Goal: Check status: Check status

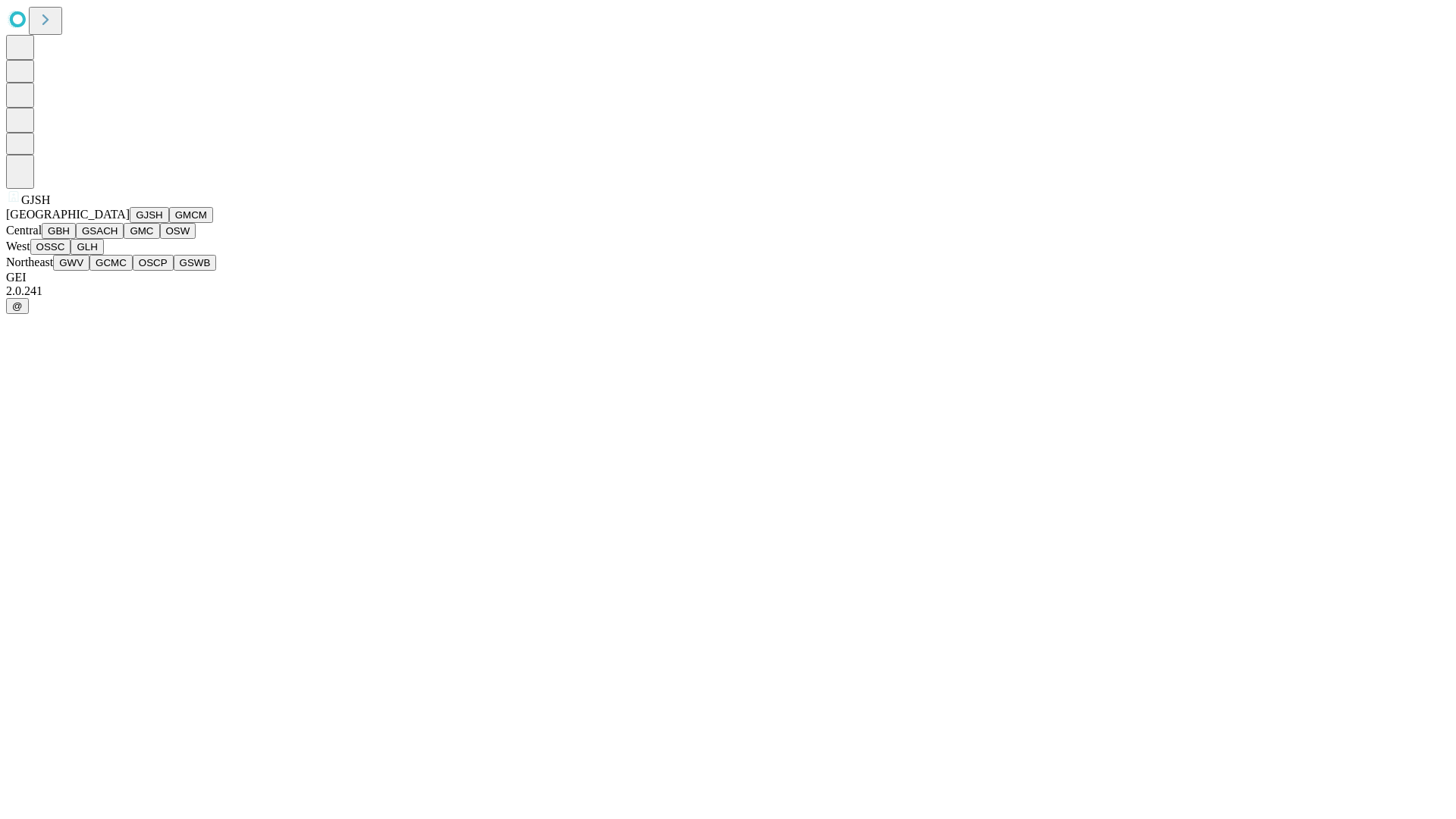
click at [130, 223] on button "GJSH" at bounding box center [149, 215] width 39 height 16
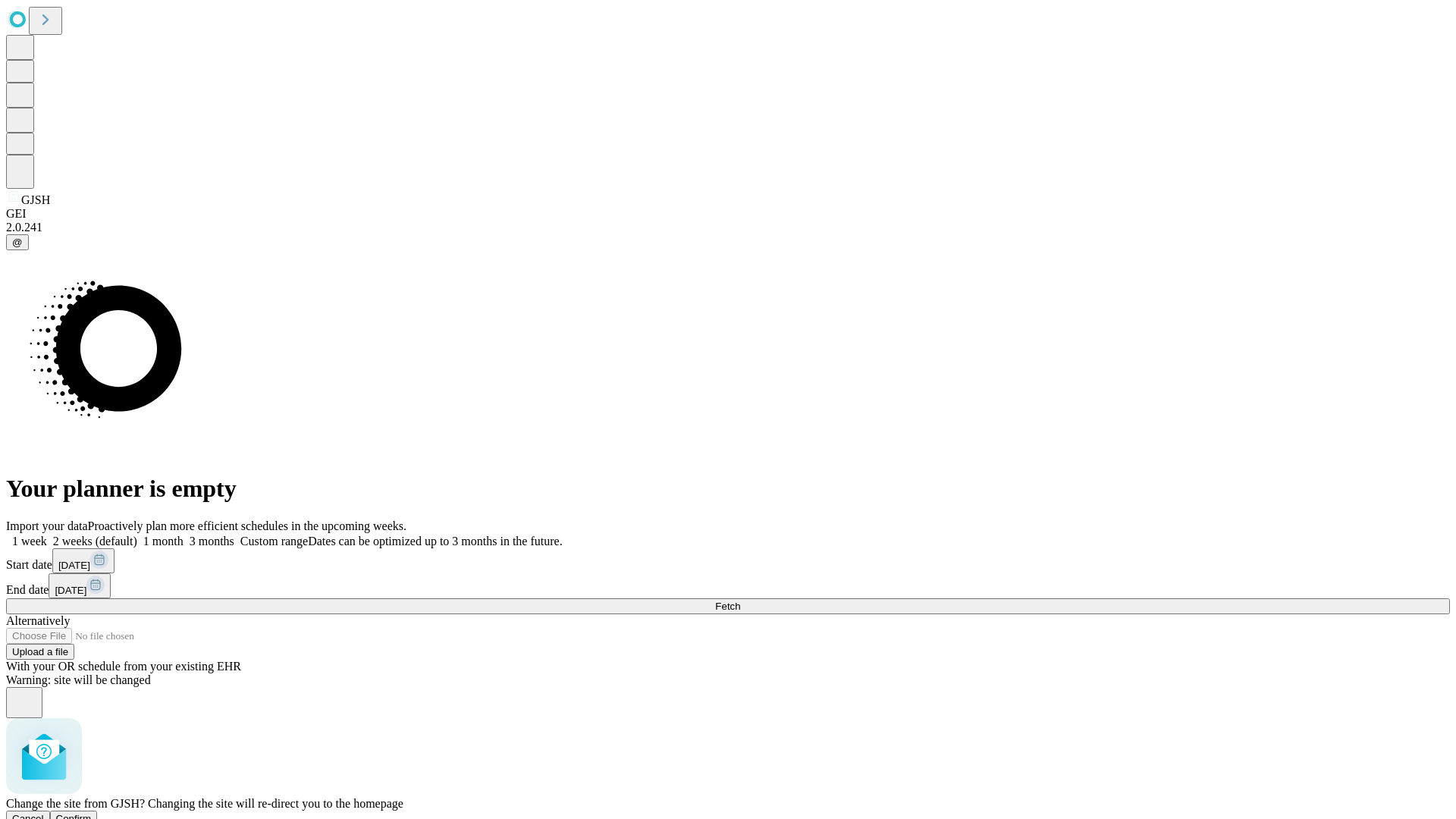
click at [91, 813] on span "Confirm" at bounding box center [73, 818] width 36 height 11
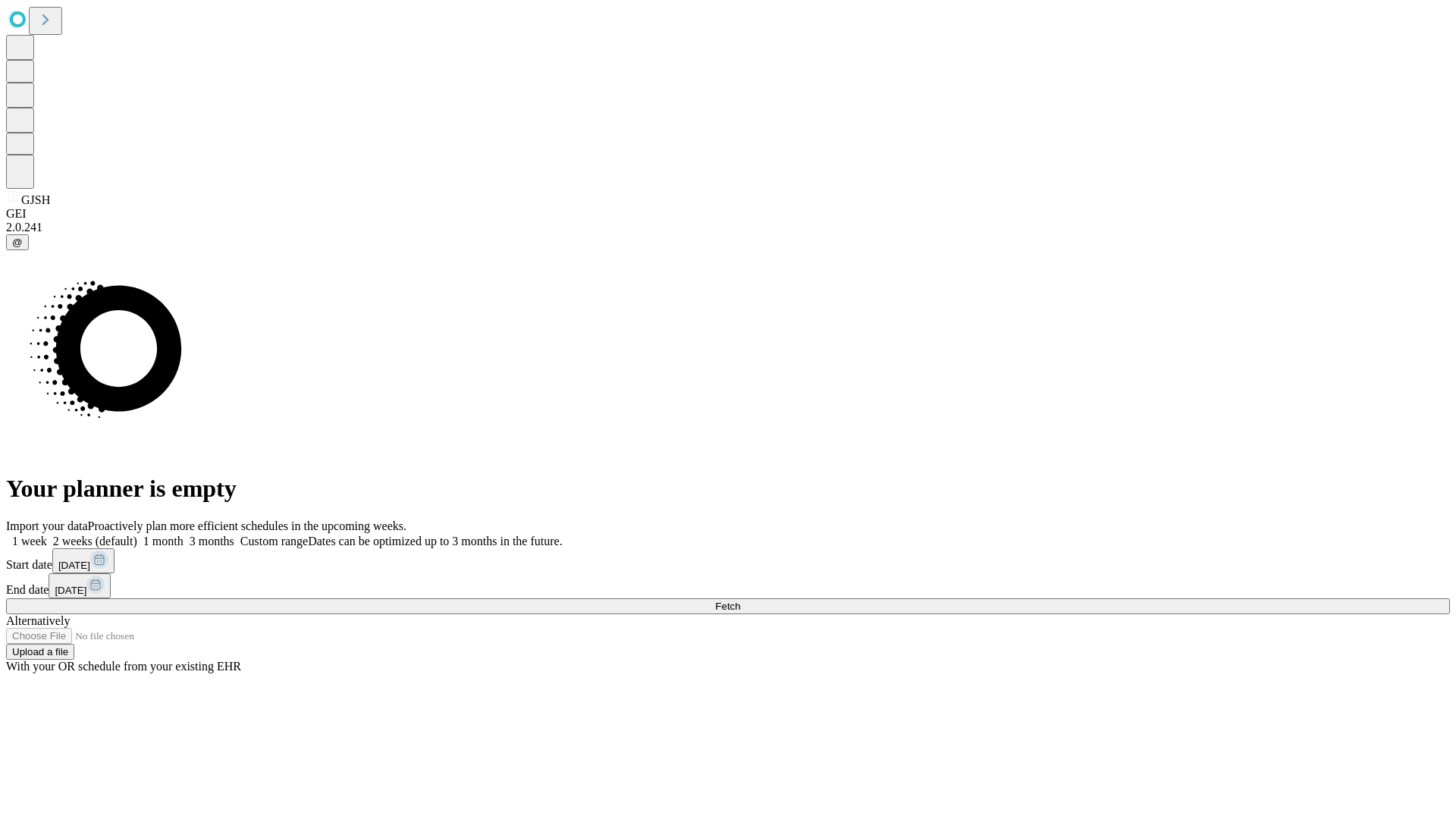
click at [138, 534] on label "2 weeks (default)" at bounding box center [92, 540] width 91 height 13
click at [740, 601] on span "Fetch" at bounding box center [728, 606] width 25 height 11
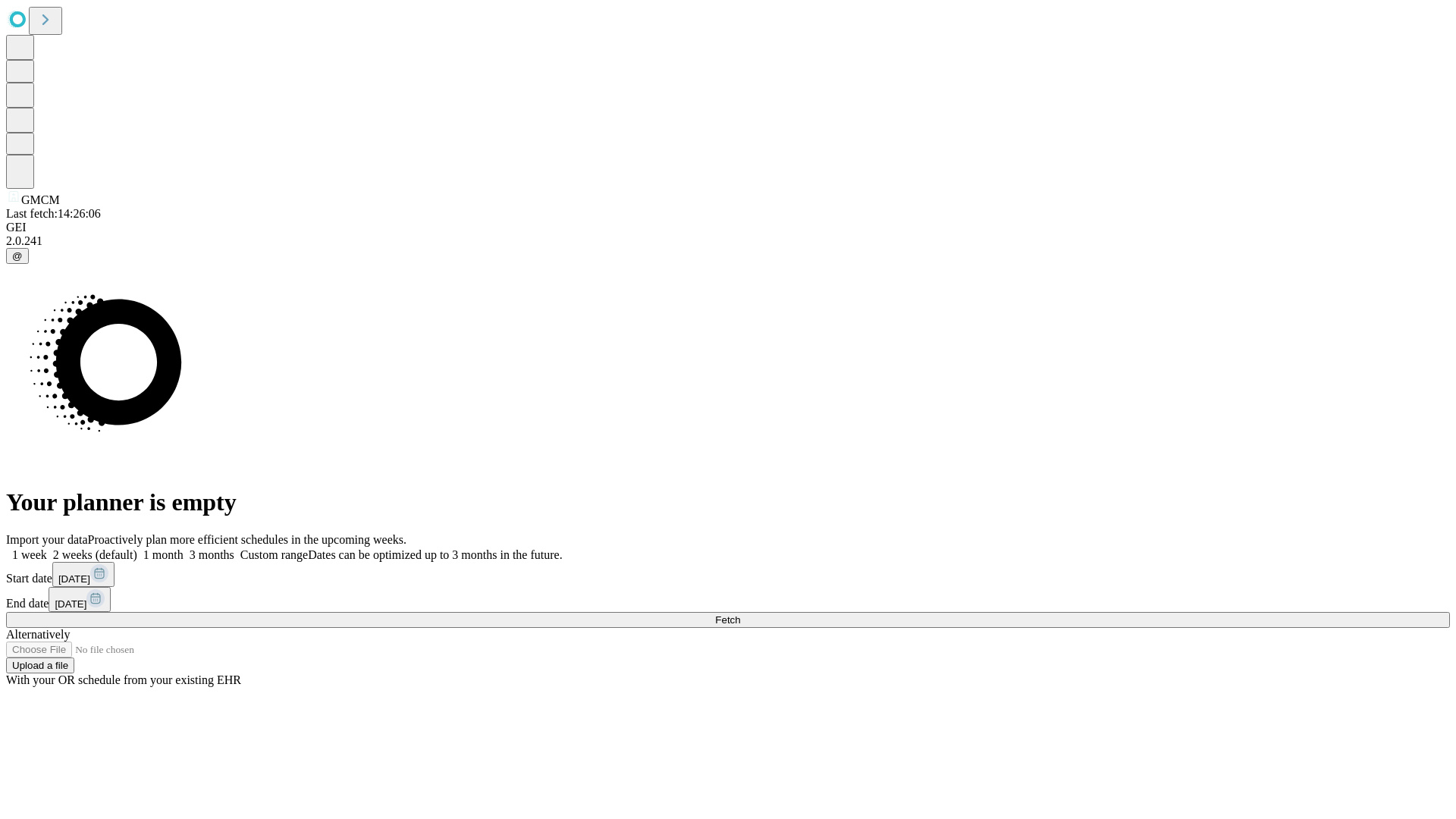
click at [138, 548] on label "2 weeks (default)" at bounding box center [92, 554] width 91 height 13
click at [740, 614] on span "Fetch" at bounding box center [728, 620] width 25 height 11
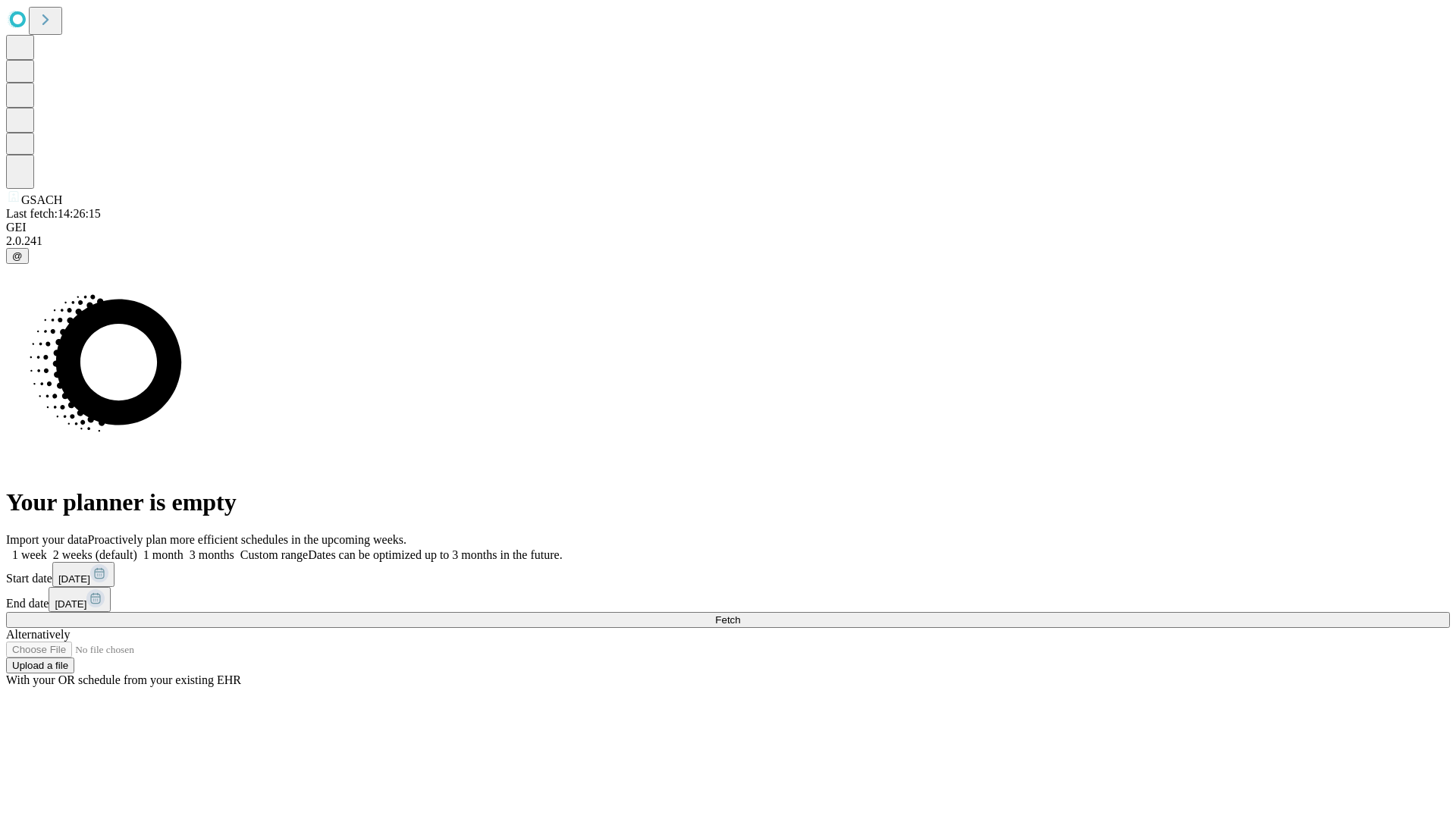
click at [740, 614] on span "Fetch" at bounding box center [728, 620] width 25 height 11
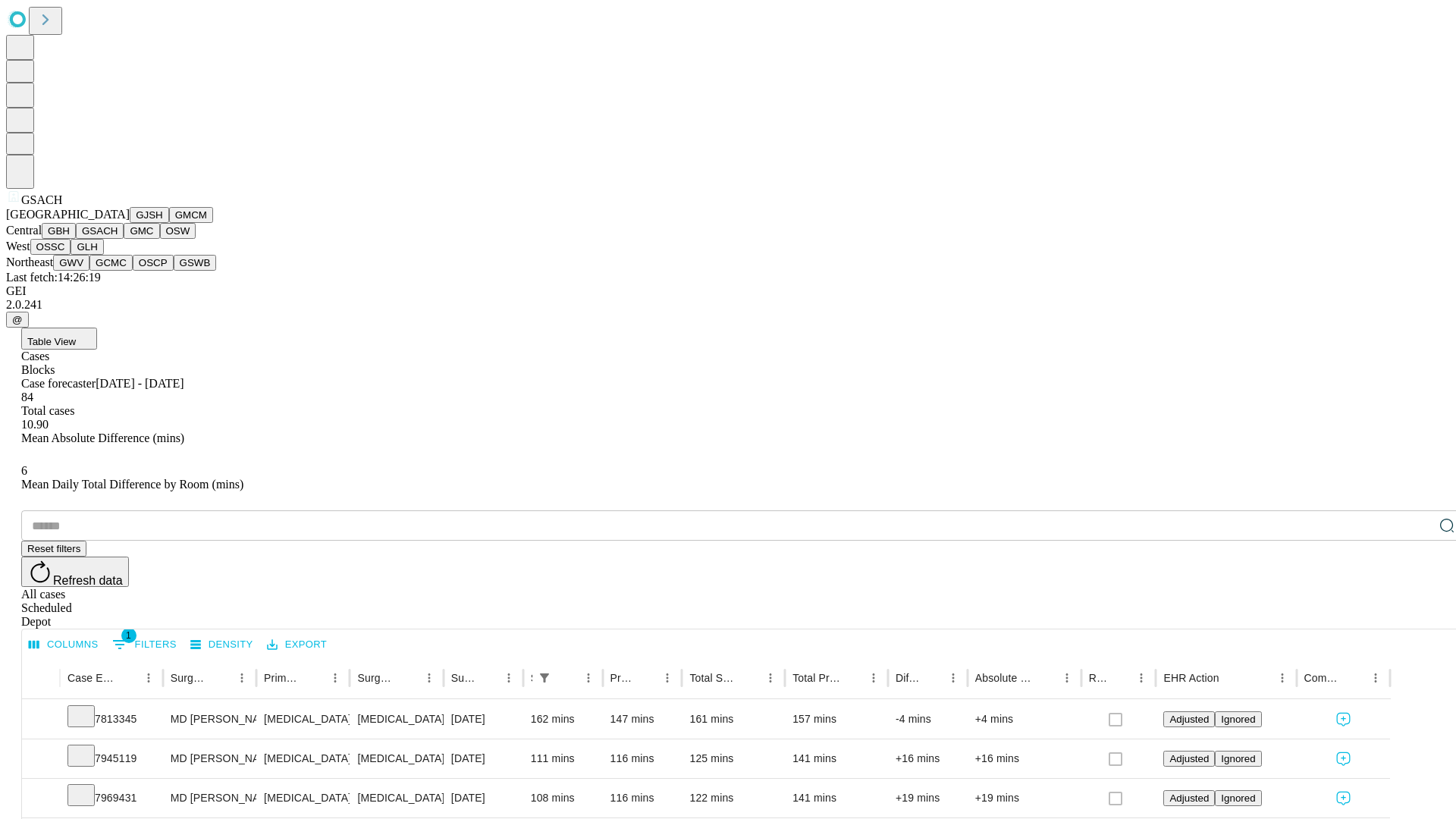
click at [124, 238] on button "GMC" at bounding box center [141, 231] width 36 height 16
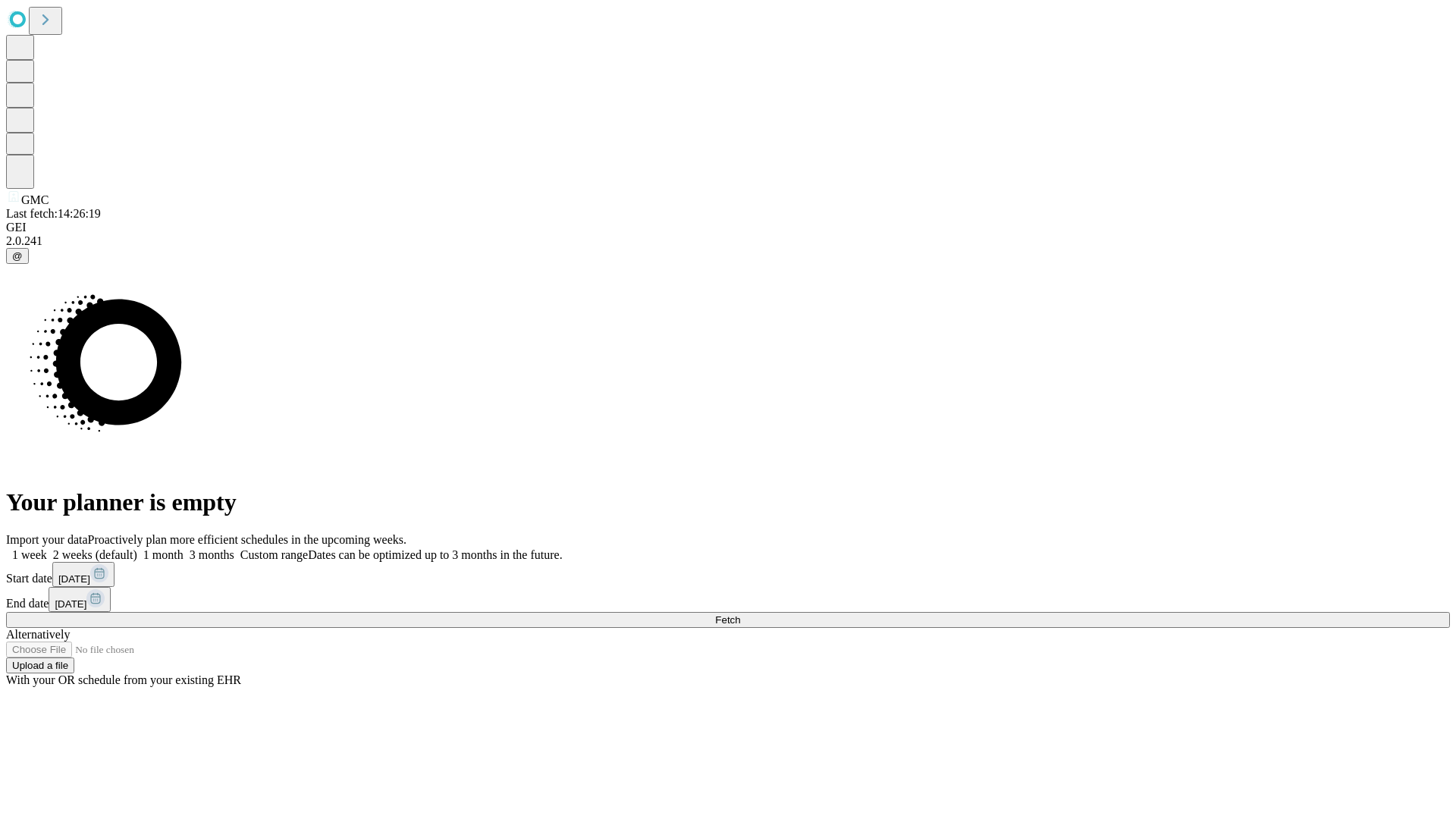
click at [138, 548] on label "2 weeks (default)" at bounding box center [92, 554] width 91 height 13
click at [740, 614] on span "Fetch" at bounding box center [728, 620] width 25 height 11
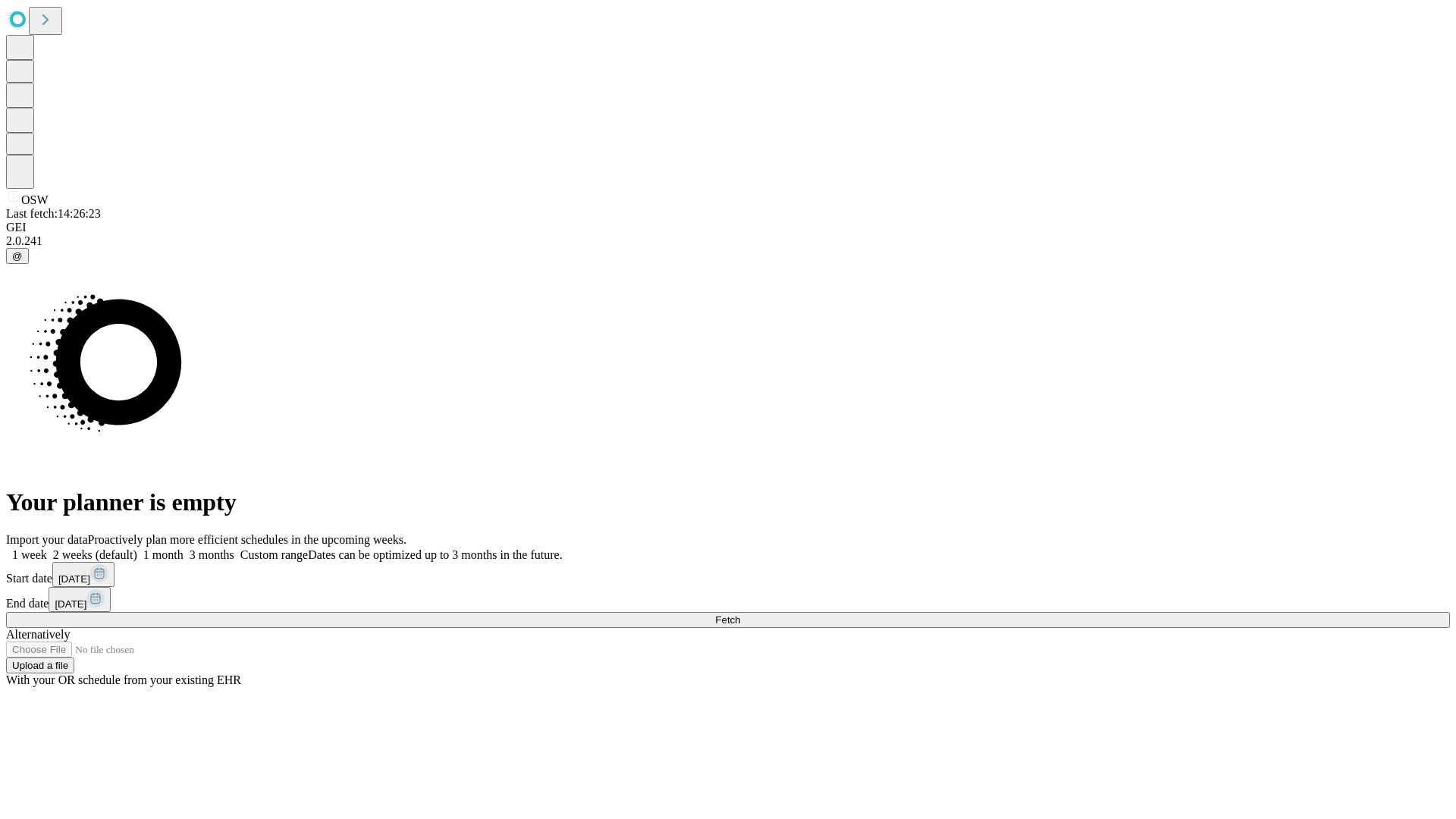
click at [138, 548] on label "2 weeks (default)" at bounding box center [92, 554] width 91 height 13
click at [740, 614] on span "Fetch" at bounding box center [728, 620] width 25 height 11
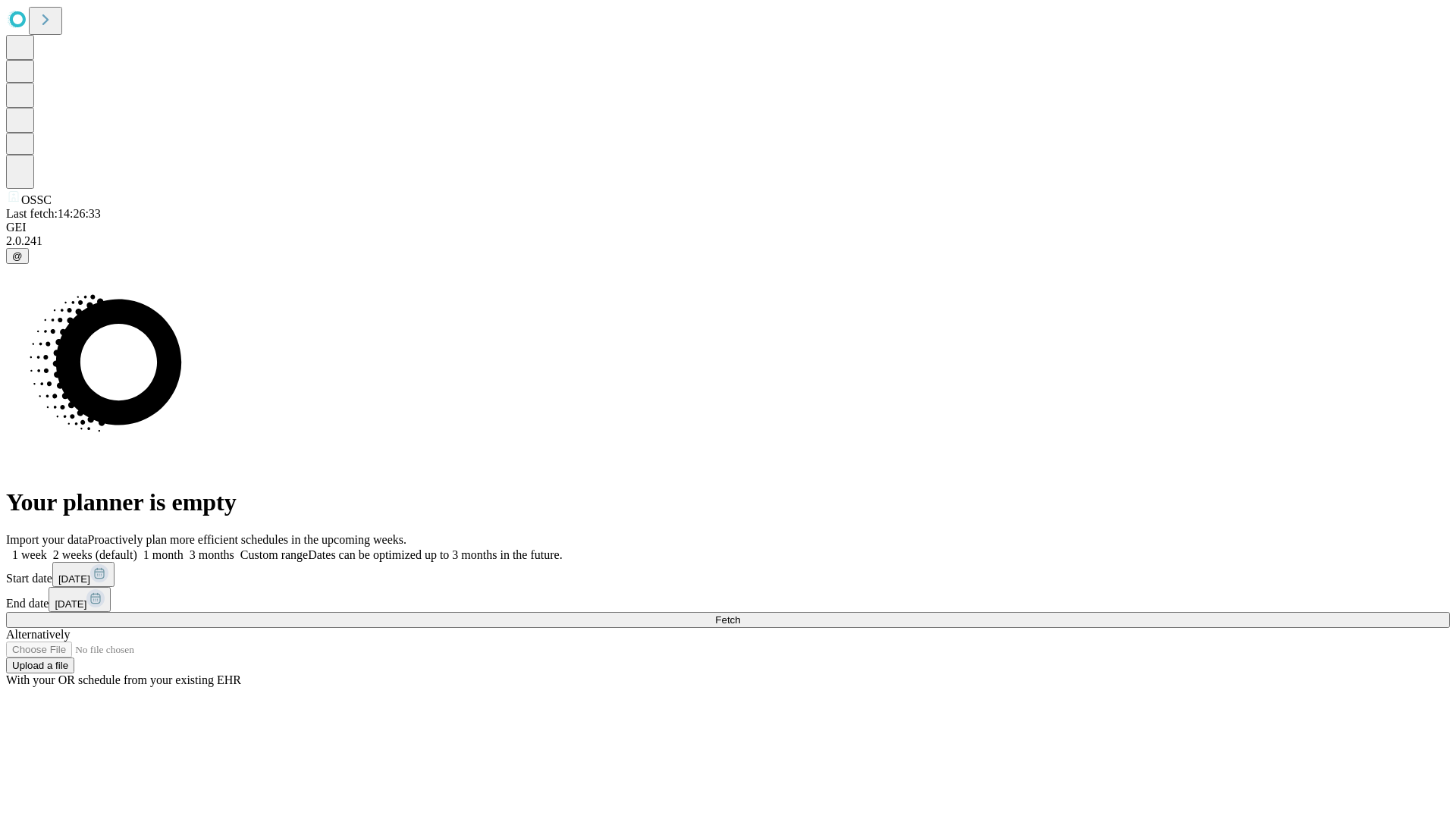
click at [138, 548] on label "2 weeks (default)" at bounding box center [92, 554] width 91 height 13
click at [740, 614] on span "Fetch" at bounding box center [728, 620] width 25 height 11
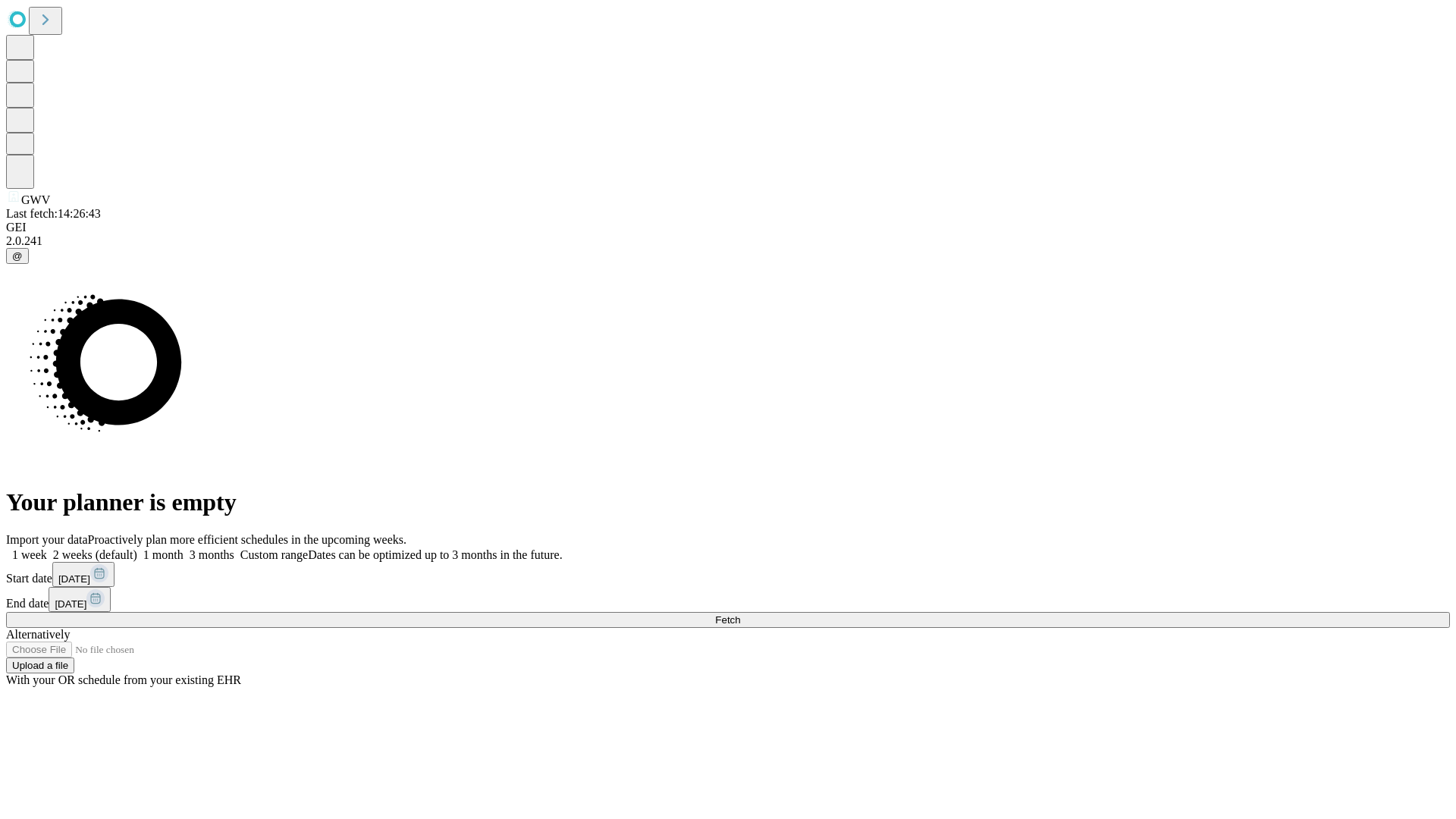
click at [138, 548] on label "2 weeks (default)" at bounding box center [92, 554] width 91 height 13
click at [740, 614] on span "Fetch" at bounding box center [728, 620] width 25 height 11
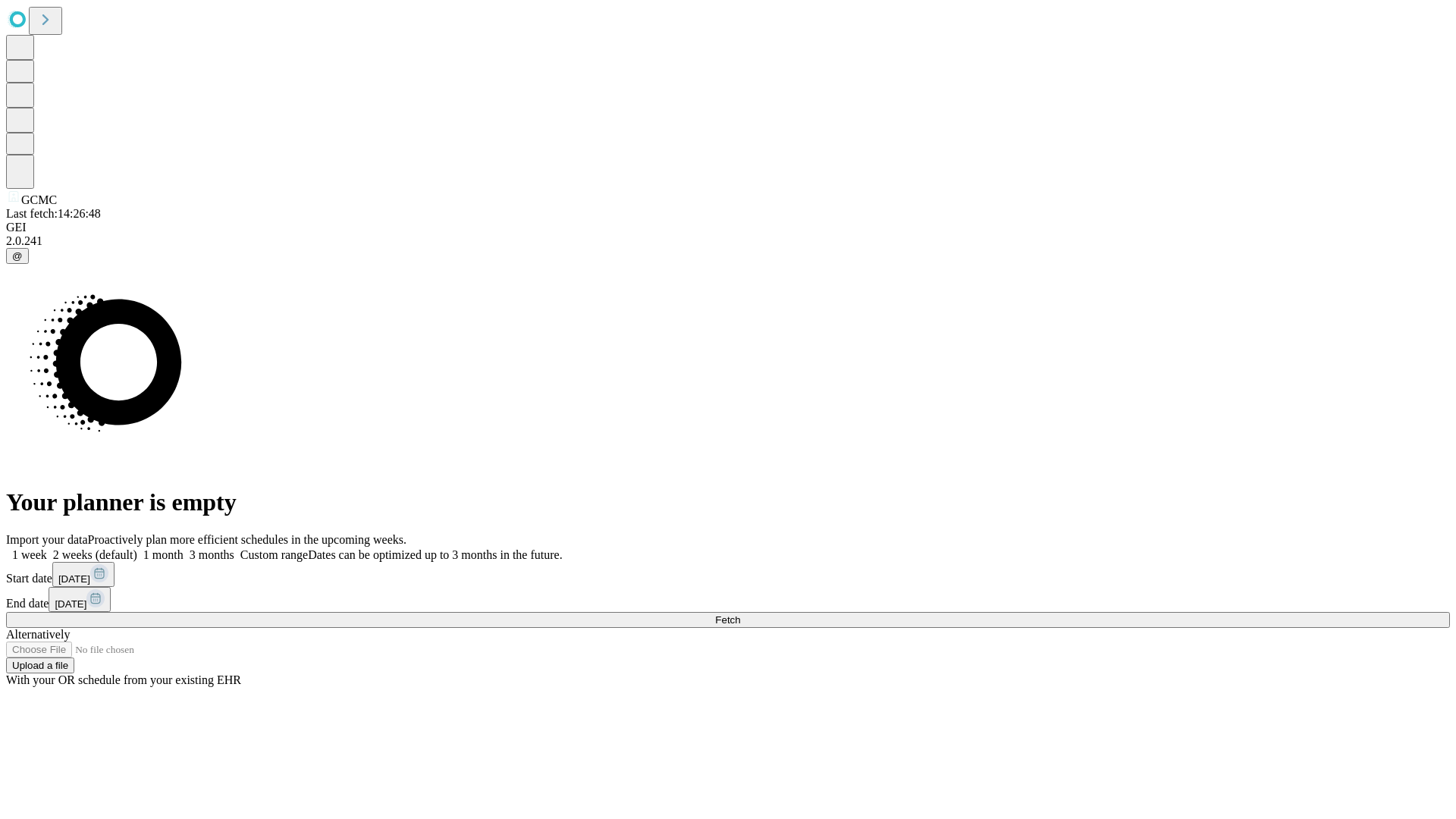
click at [138, 548] on label "2 weeks (default)" at bounding box center [92, 554] width 91 height 13
click at [740, 614] on span "Fetch" at bounding box center [728, 620] width 25 height 11
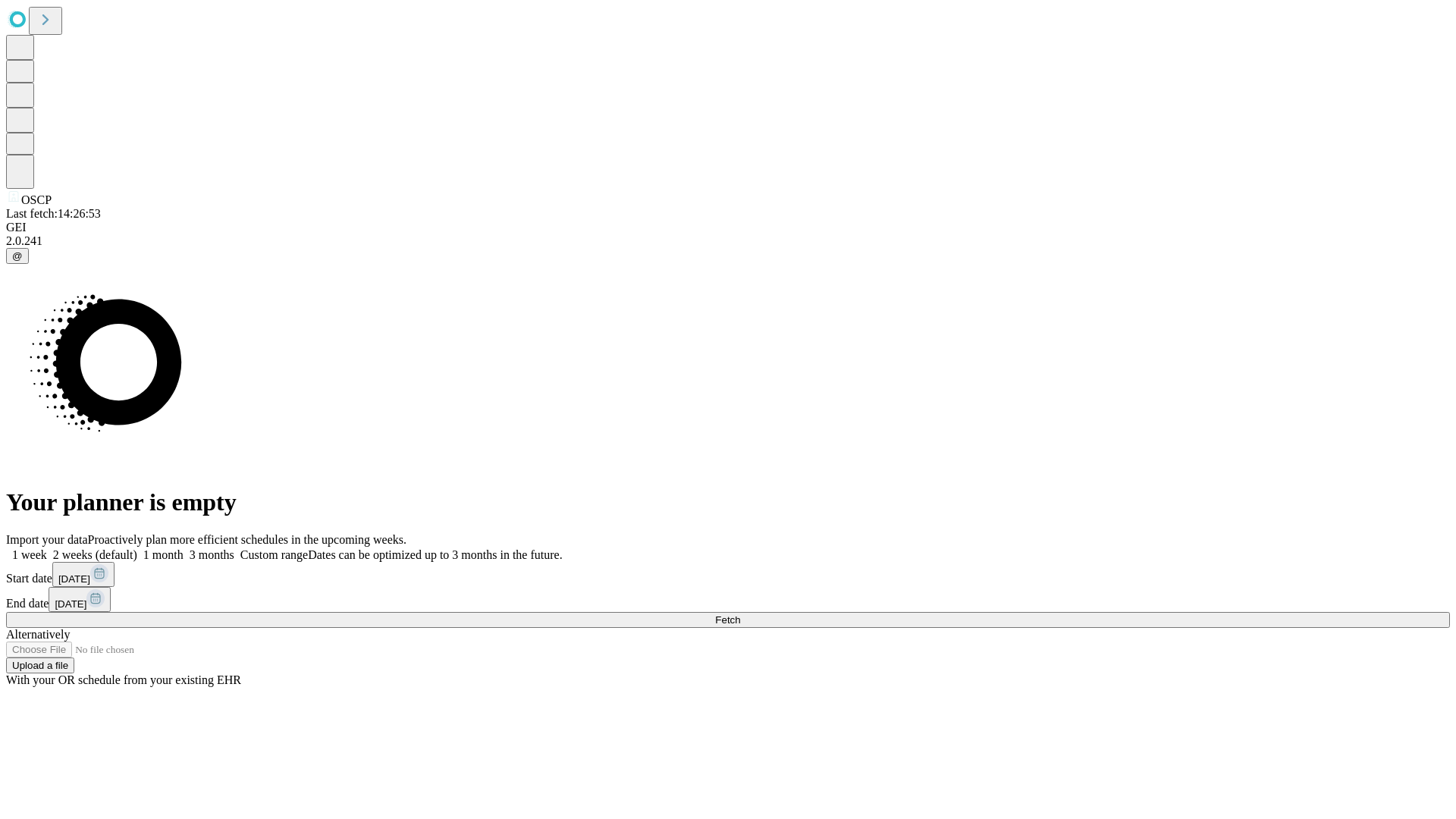
click at [138, 548] on label "2 weeks (default)" at bounding box center [92, 554] width 91 height 13
click at [740, 614] on span "Fetch" at bounding box center [728, 620] width 25 height 11
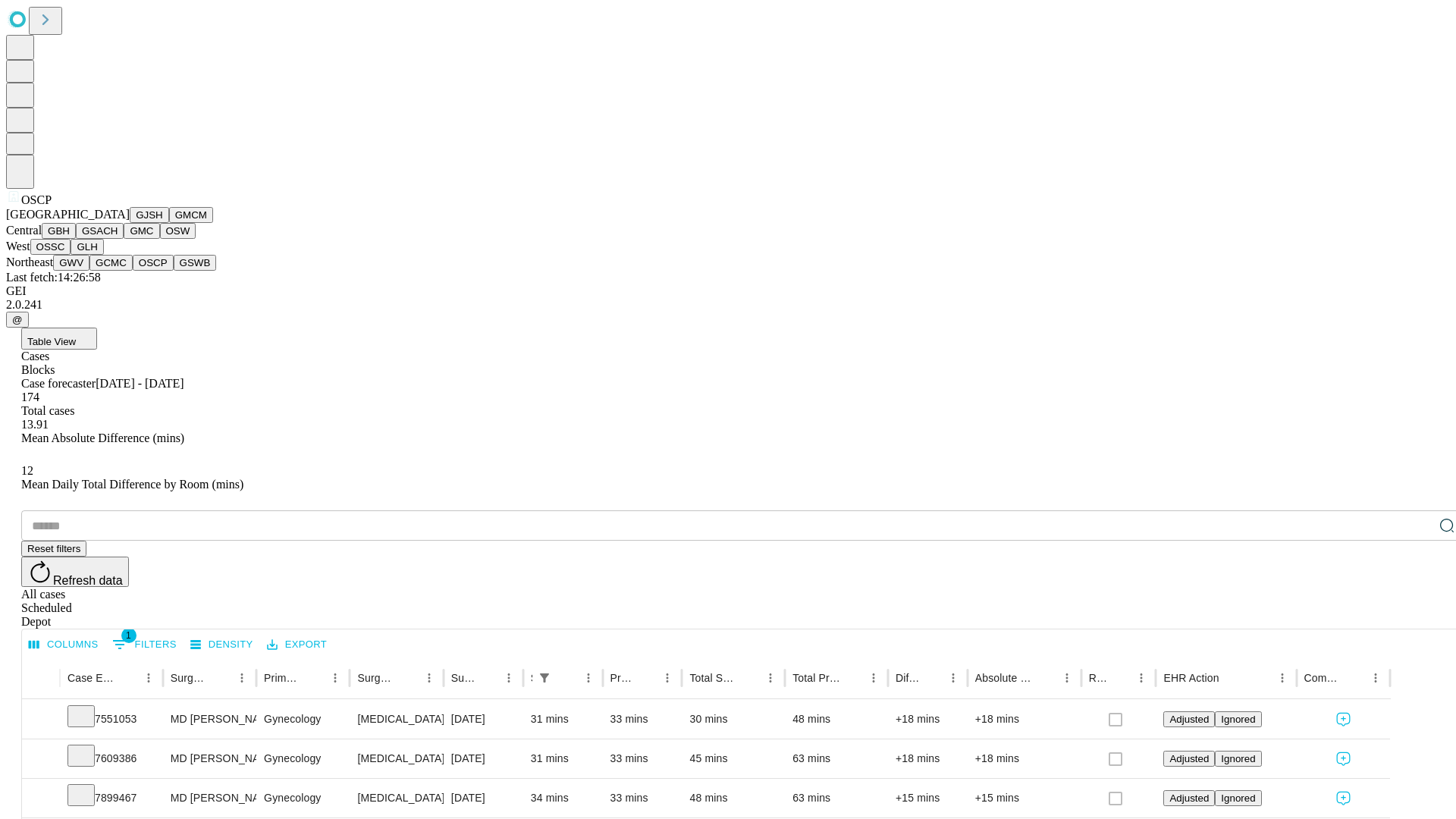
click at [174, 271] on button "GSWB" at bounding box center [196, 263] width 44 height 16
